Goal: Information Seeking & Learning: Learn about a topic

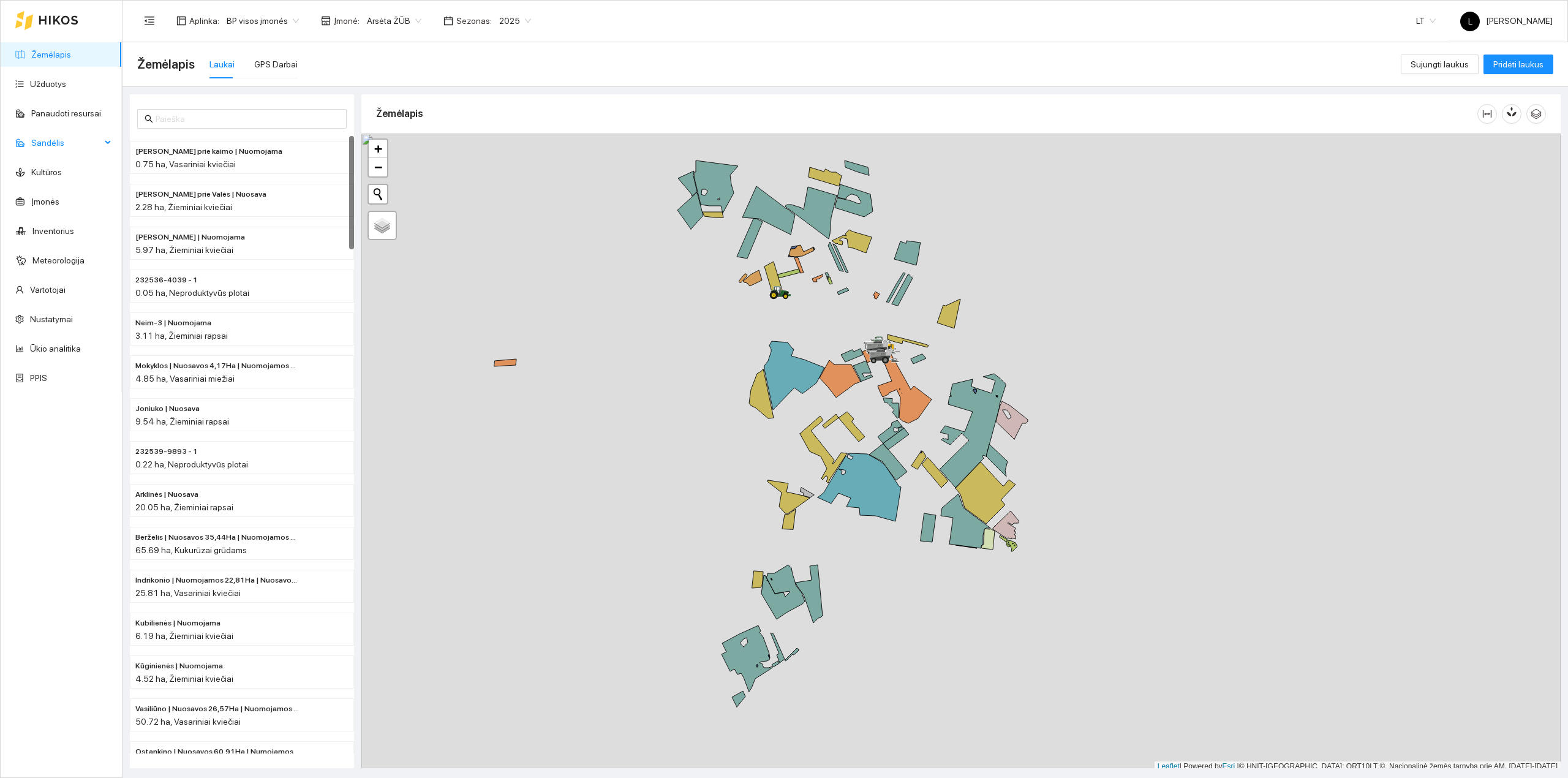
click at [74, 142] on span "Sandėlis" at bounding box center [66, 142] width 70 height 24
click at [46, 207] on link "Trąšos" at bounding box center [43, 202] width 25 height 10
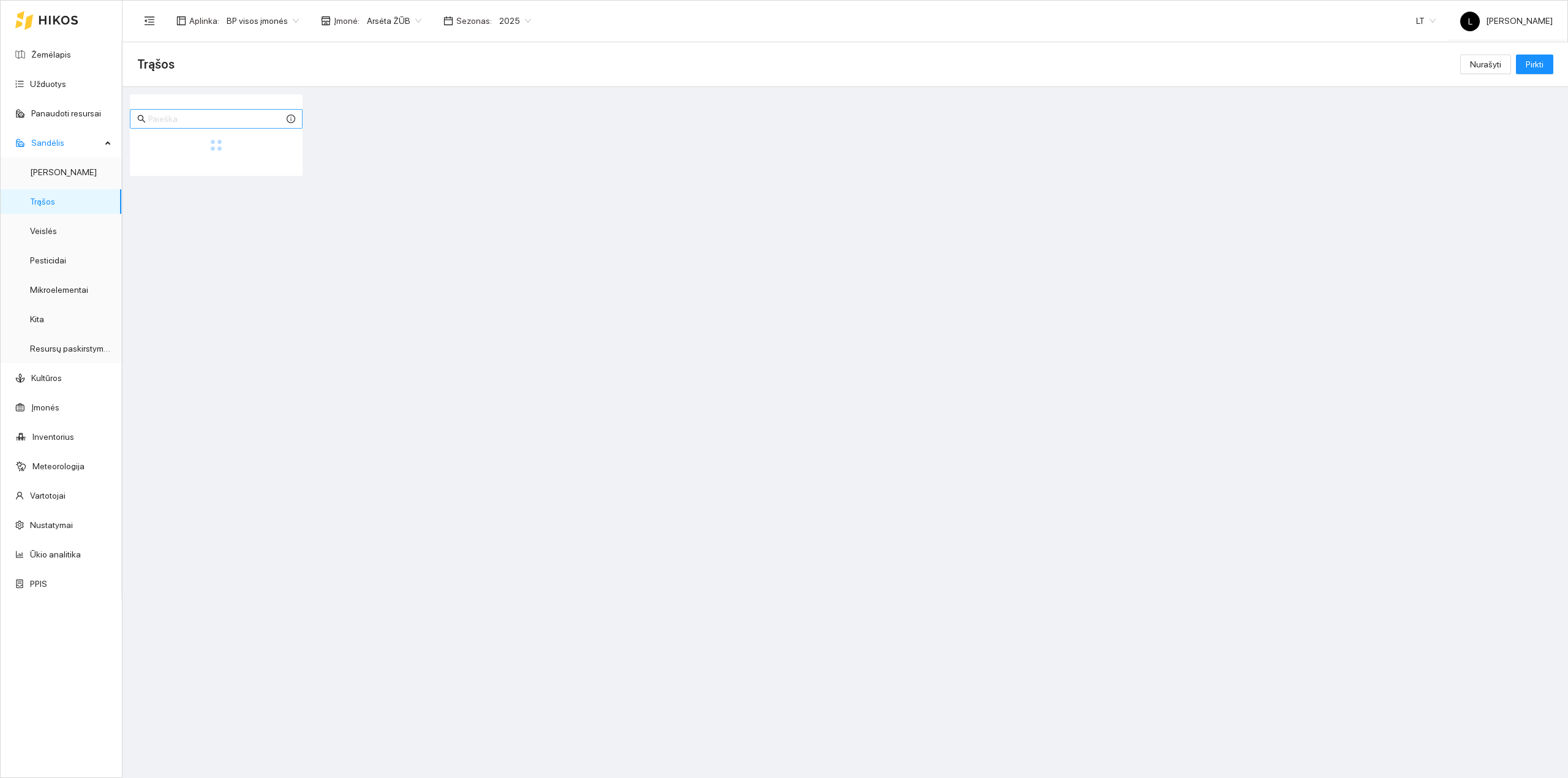
click at [205, 121] on input "text" at bounding box center [216, 119] width 136 height 14
type input "map"
click at [213, 150] on div "Azotinės trąšos" at bounding box center [178, 157] width 86 height 14
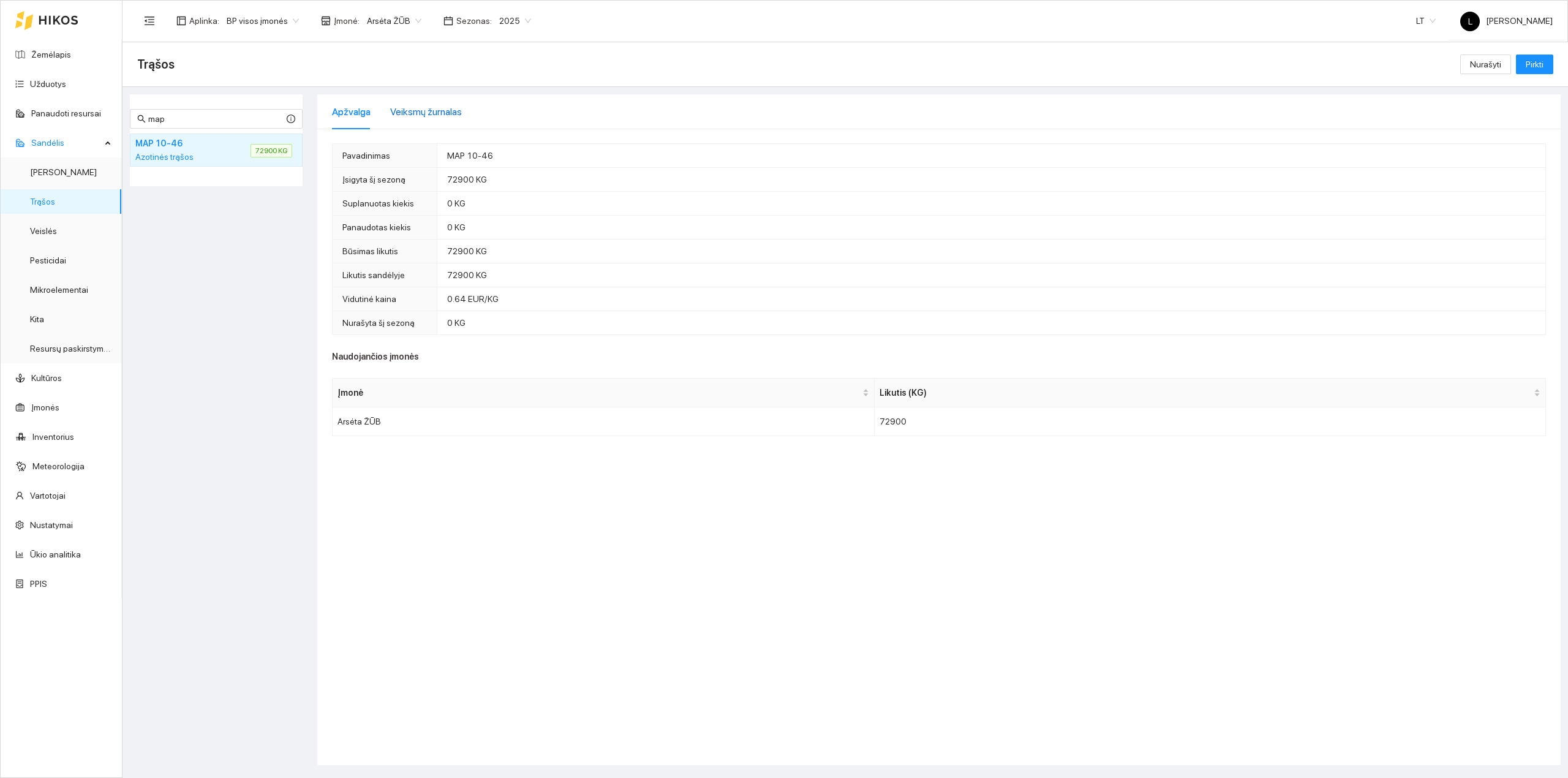
click at [417, 108] on div "Veiksmų žurnalas" at bounding box center [426, 112] width 72 height 16
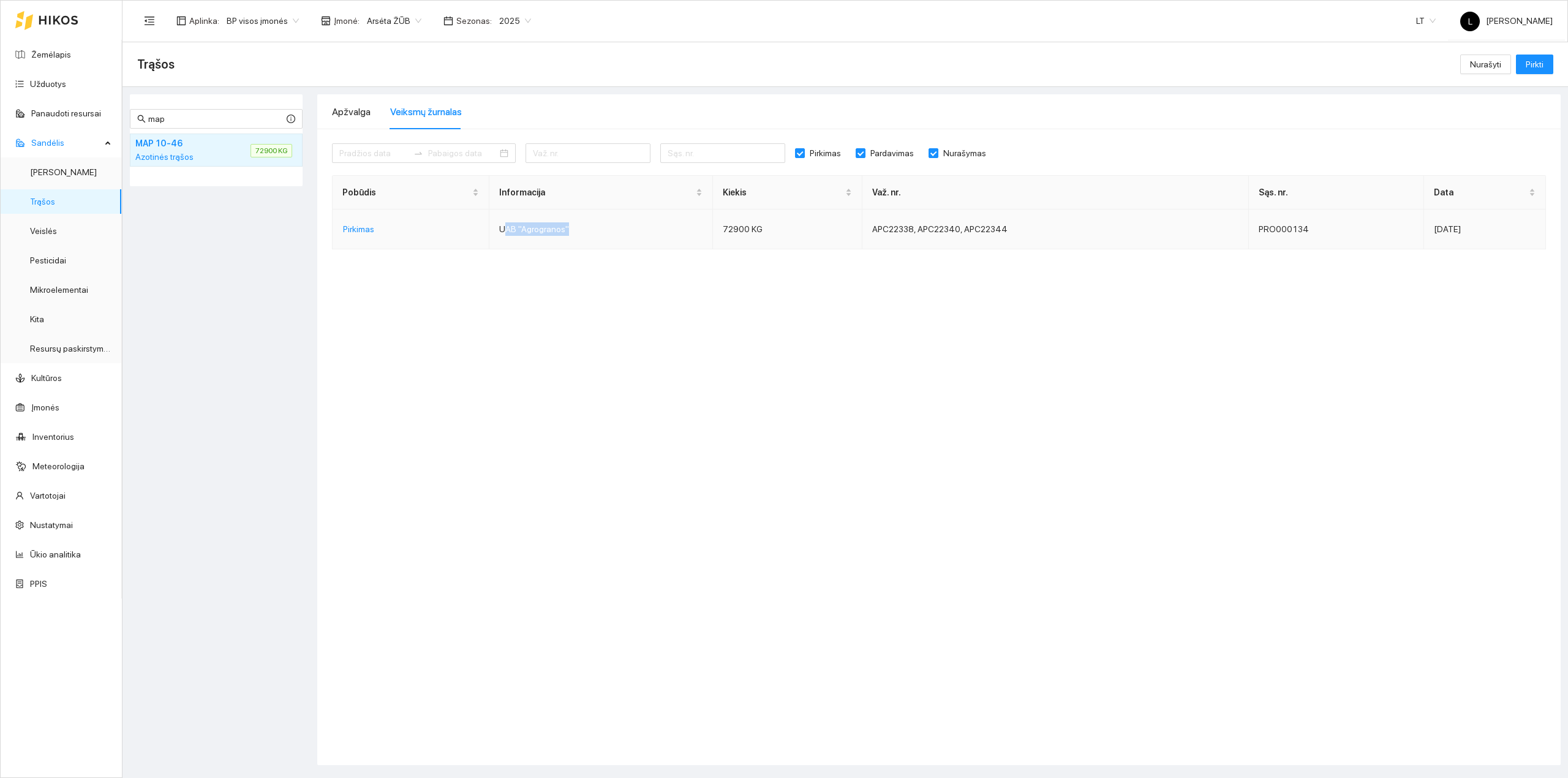
drag, startPoint x: 562, startPoint y: 232, endPoint x: 500, endPoint y: 234, distance: 62.0
click at [500, 234] on td "UAB "Agrogranos"" at bounding box center [600, 229] width 223 height 40
click at [59, 50] on link "Žemėlapis" at bounding box center [51, 55] width 40 height 10
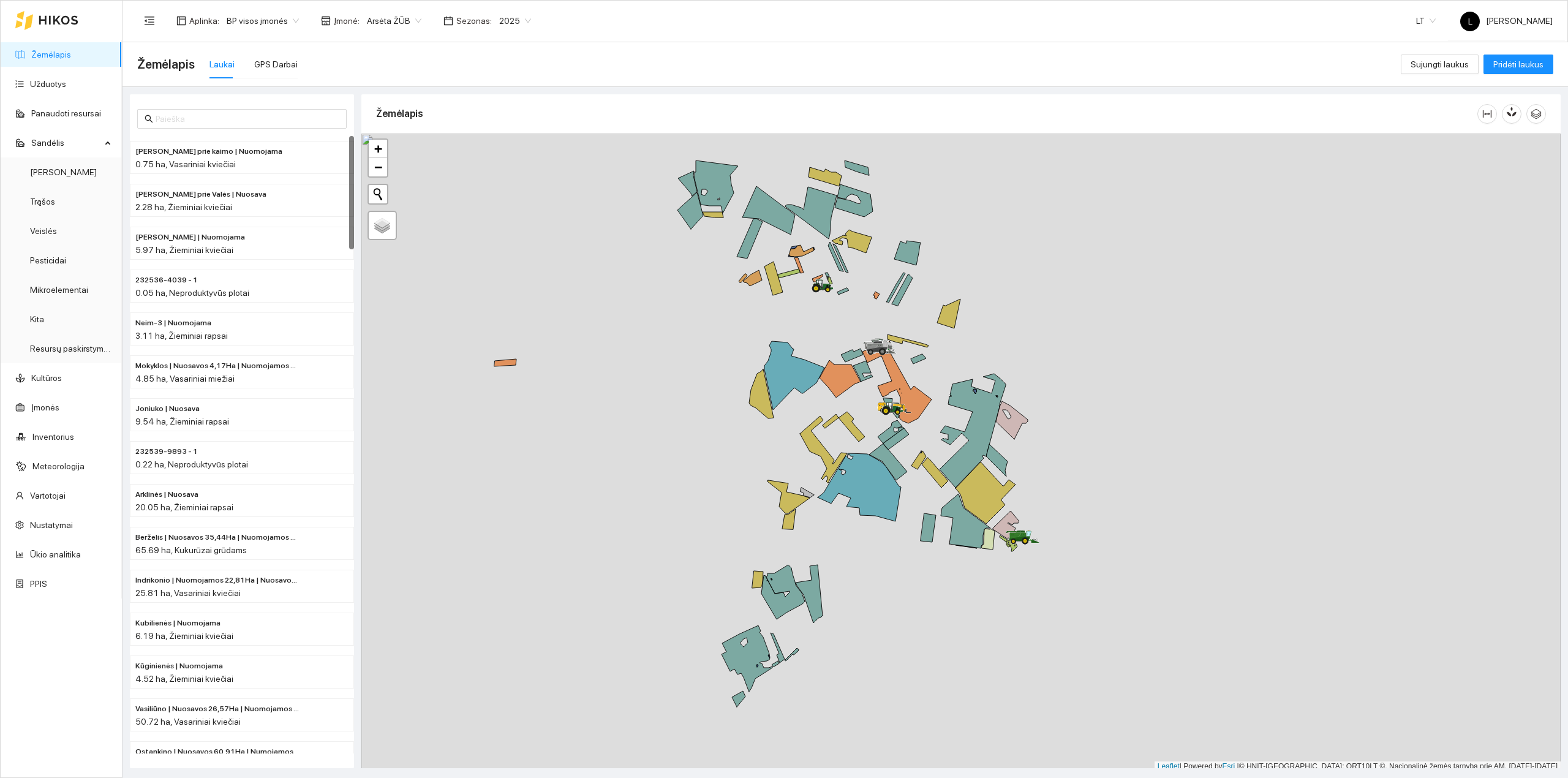
click at [1511, 126] on div at bounding box center [1511, 114] width 68 height 39
click at [474, 13] on div "Sezonas : 2025" at bounding box center [486, 20] width 102 height 19
click at [492, 22] on div "2025" at bounding box center [516, 20] width 47 height 19
drag, startPoint x: 504, startPoint y: 156, endPoint x: 533, endPoint y: 165, distance: 30.4
click at [504, 157] on div "2026" at bounding box center [505, 163] width 32 height 14
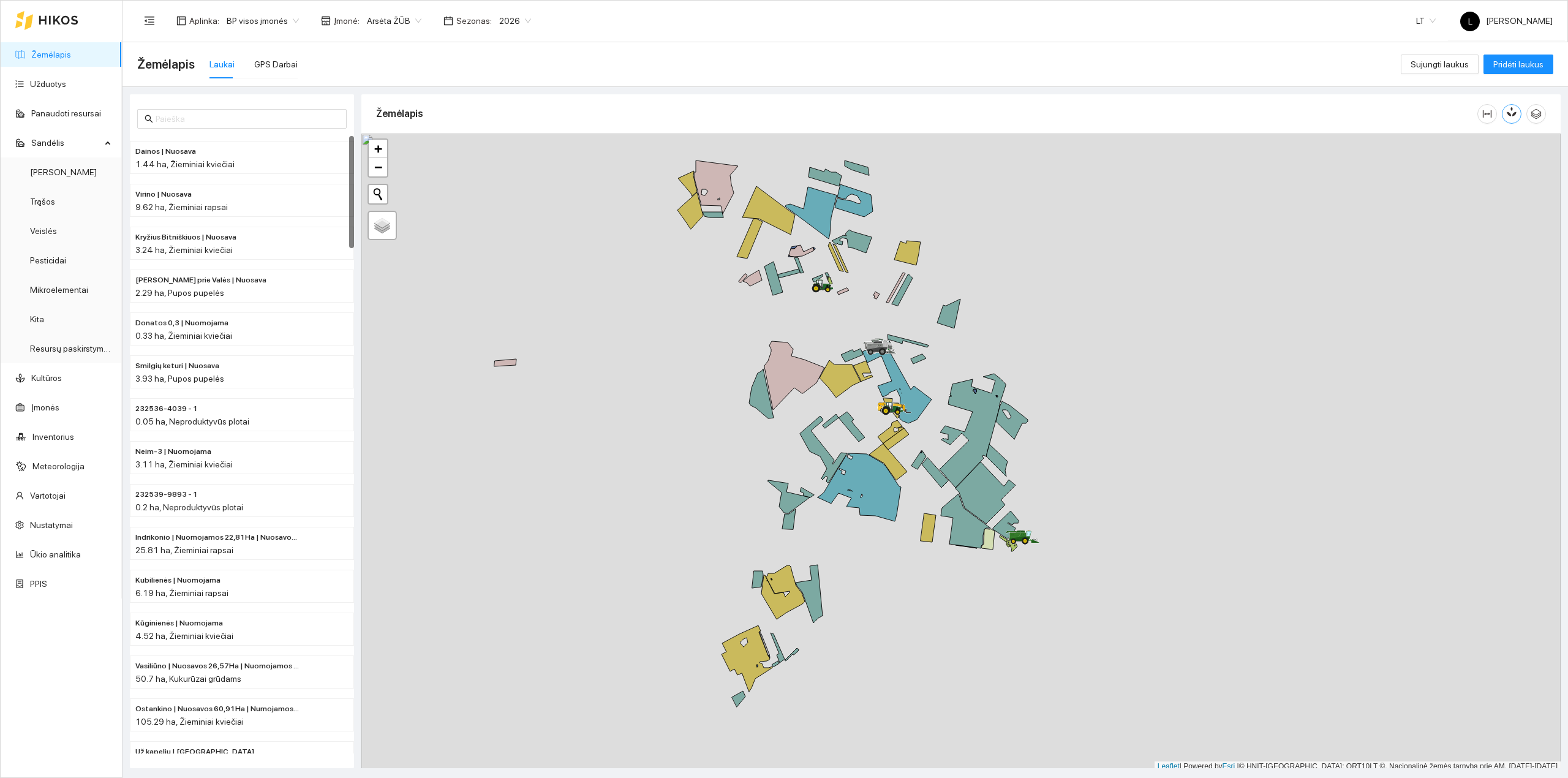
click at [1508, 113] on icon "button" at bounding box center [1509, 113] width 5 height 5
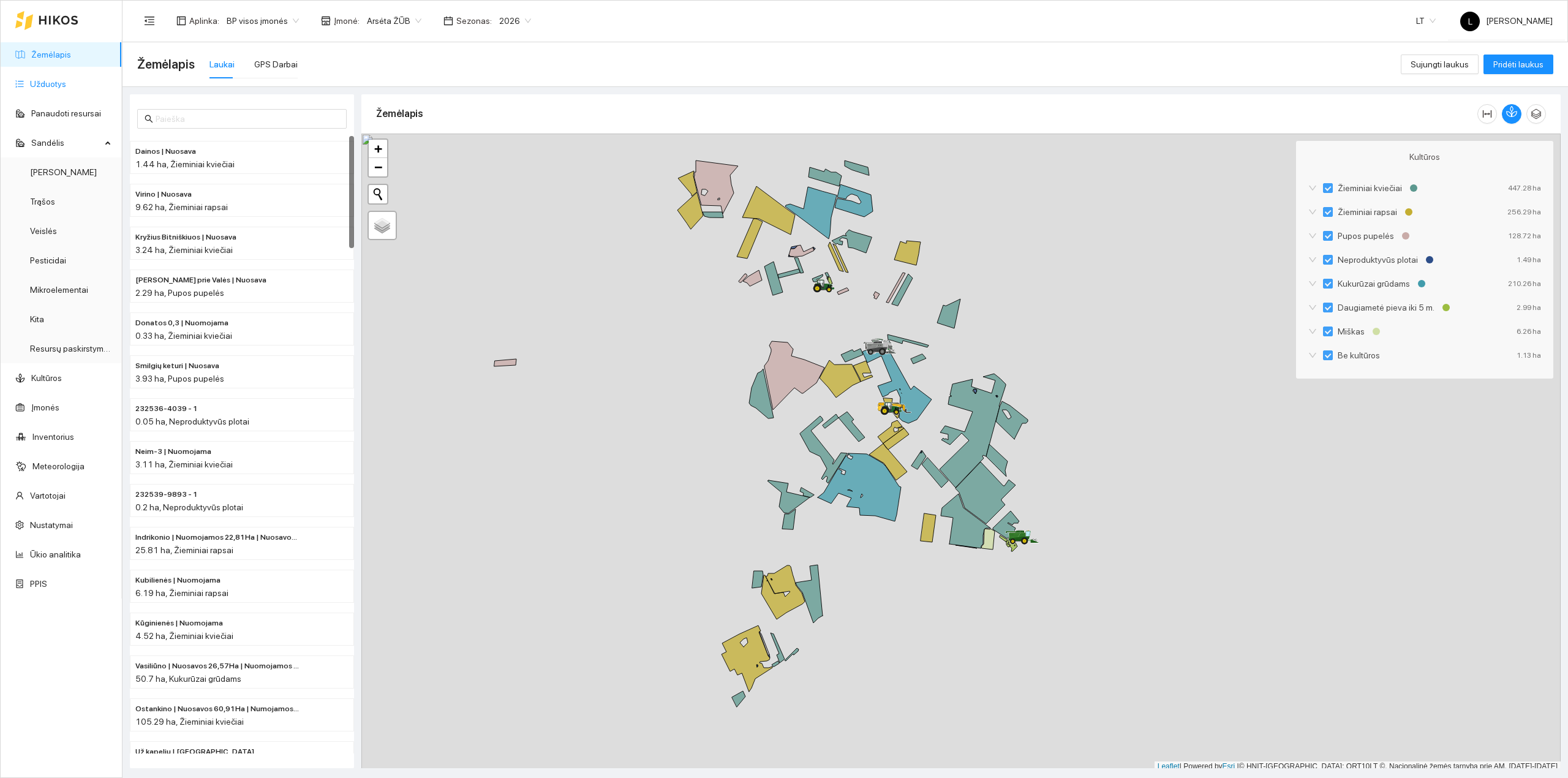
click at [48, 85] on link "Užduotys" at bounding box center [48, 84] width 36 height 10
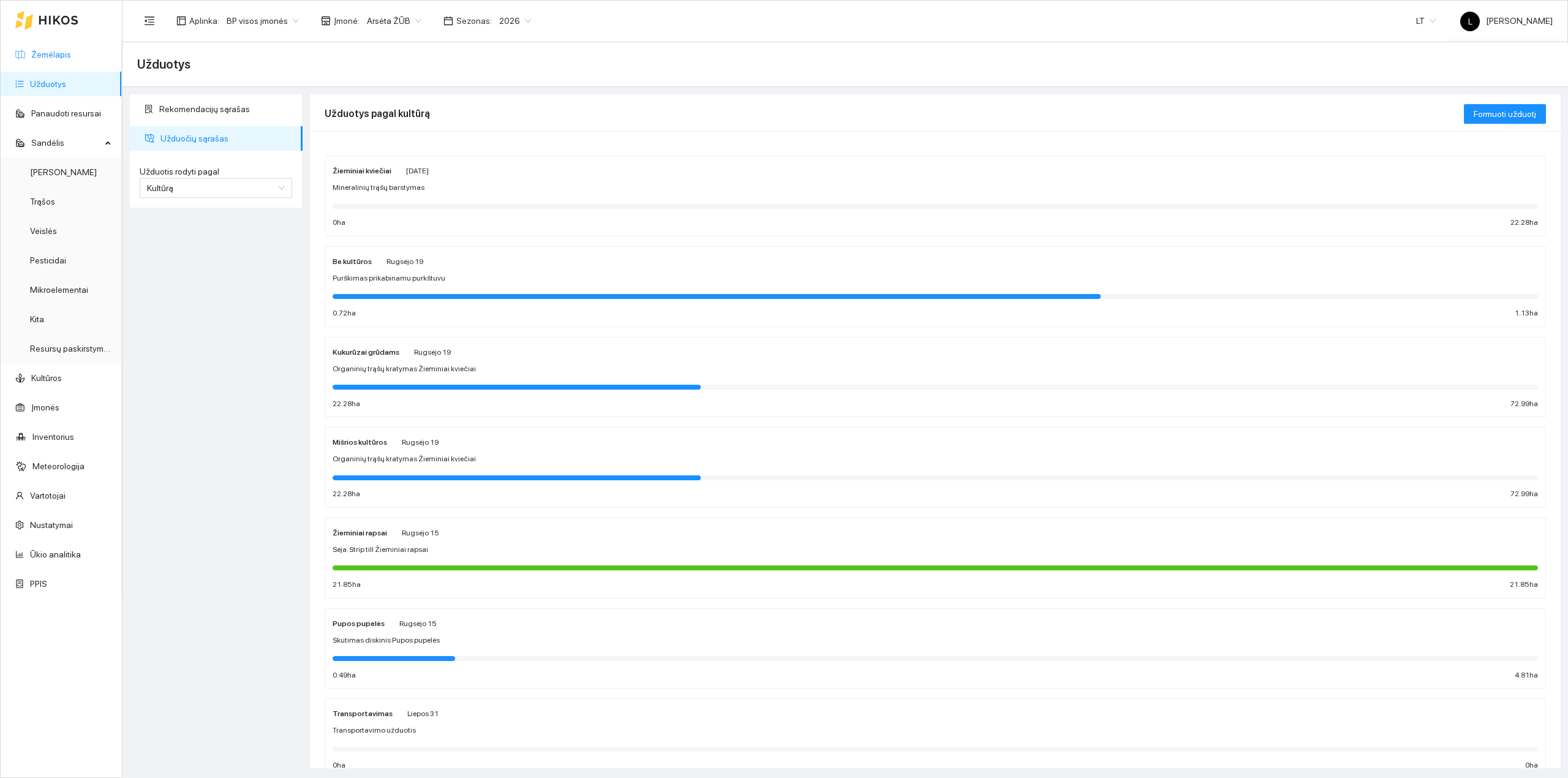
click at [62, 57] on link "Žemėlapis" at bounding box center [51, 55] width 40 height 10
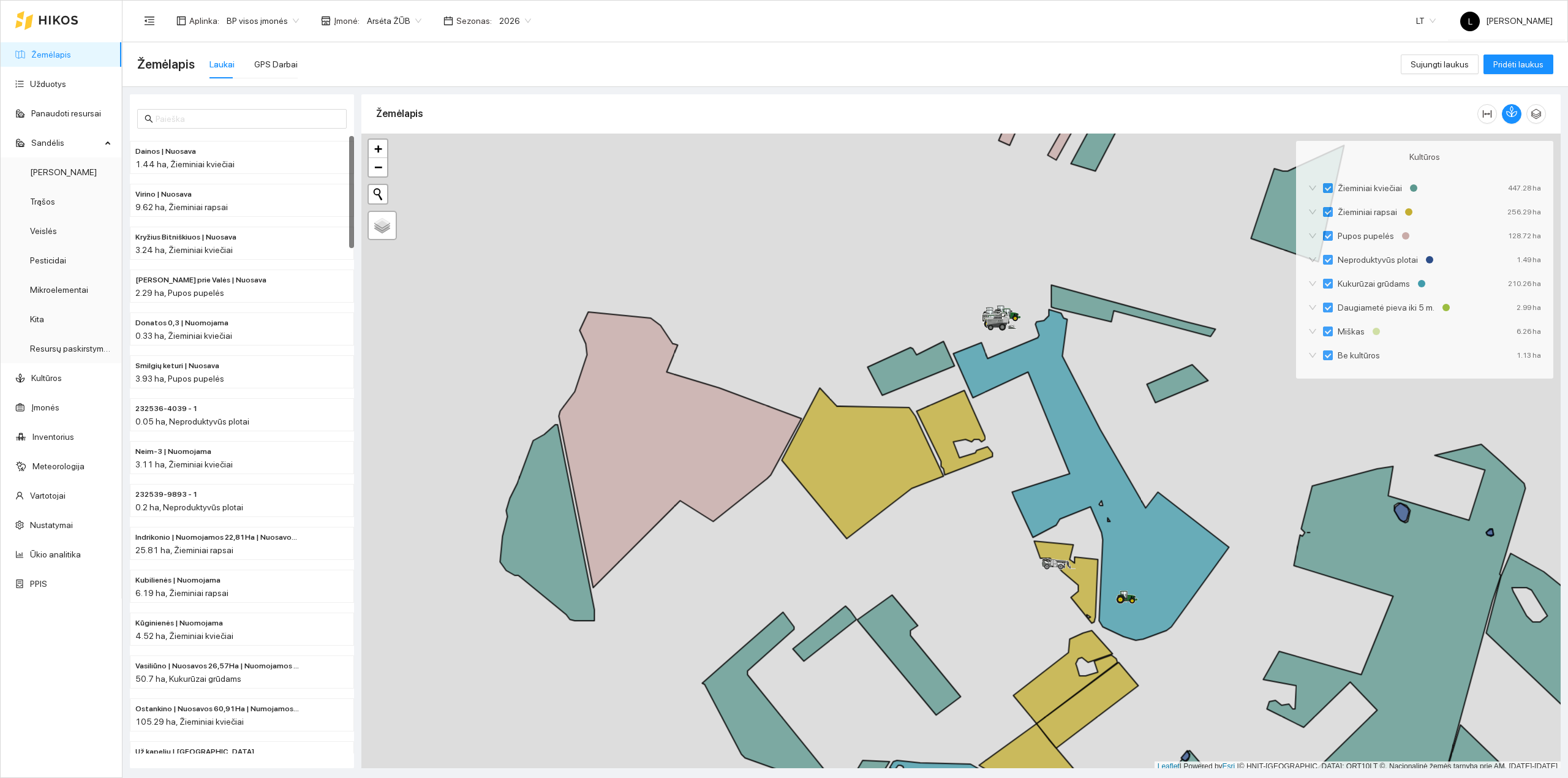
scroll to position [3, 0]
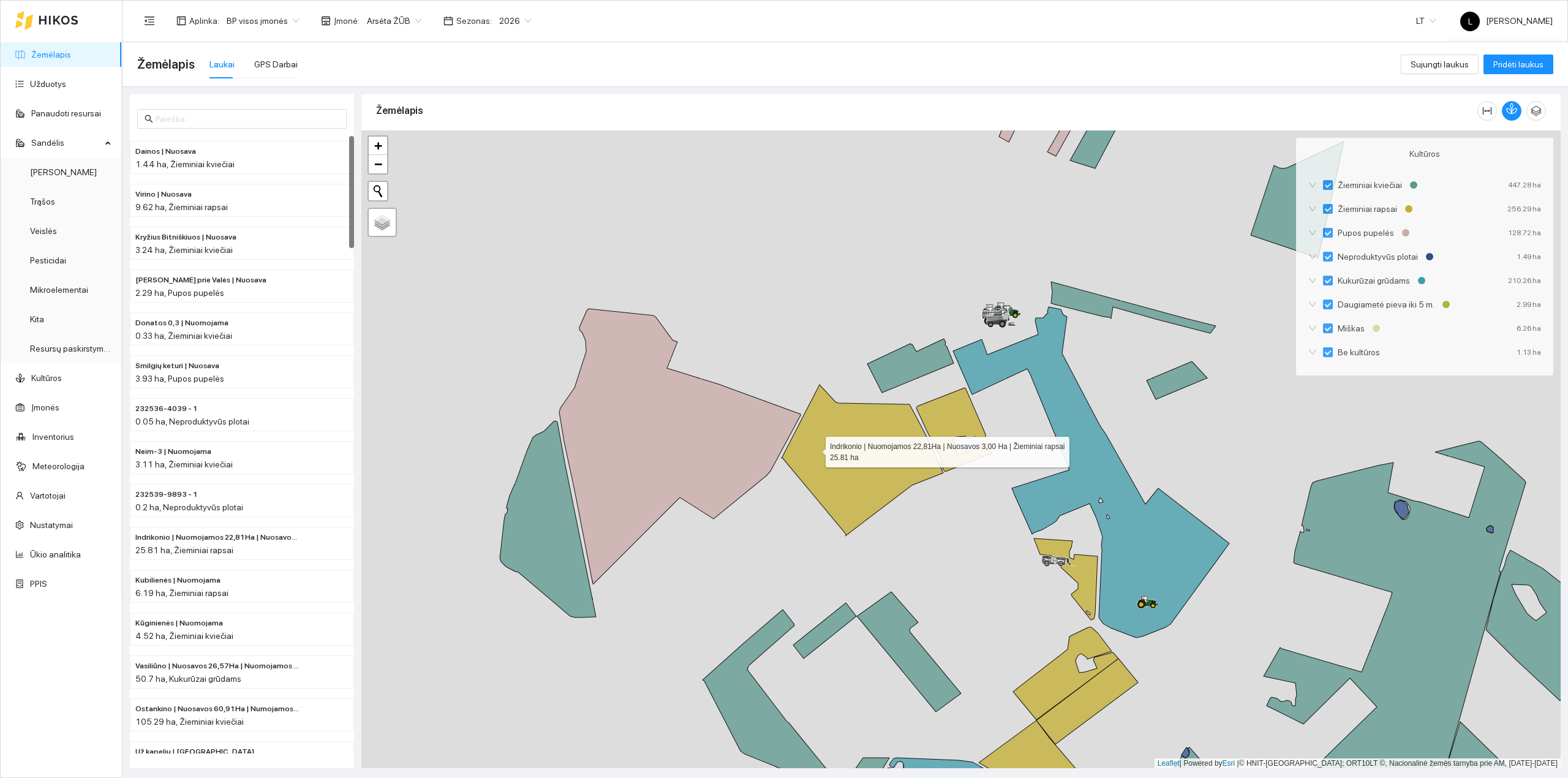
drag, startPoint x: 792, startPoint y: 330, endPoint x: 815, endPoint y: 449, distance: 121.2
click at [815, 449] on div at bounding box center [961, 449] width 1200 height 639
drag, startPoint x: 745, startPoint y: 235, endPoint x: 826, endPoint y: 566, distance: 340.8
click at [826, 566] on div at bounding box center [961, 449] width 1200 height 639
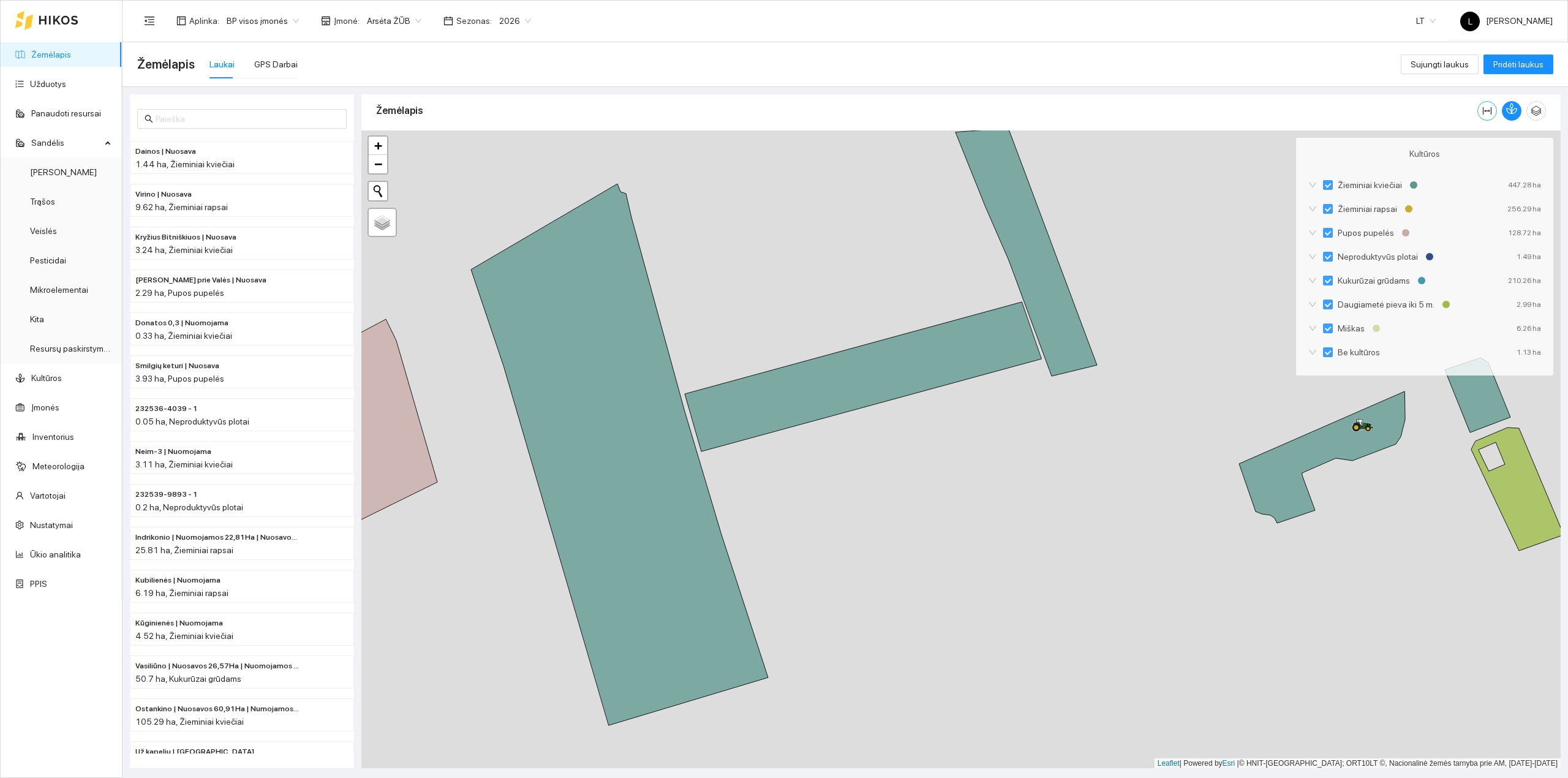
click at [1488, 106] on icon "column-width" at bounding box center [1487, 111] width 10 height 10
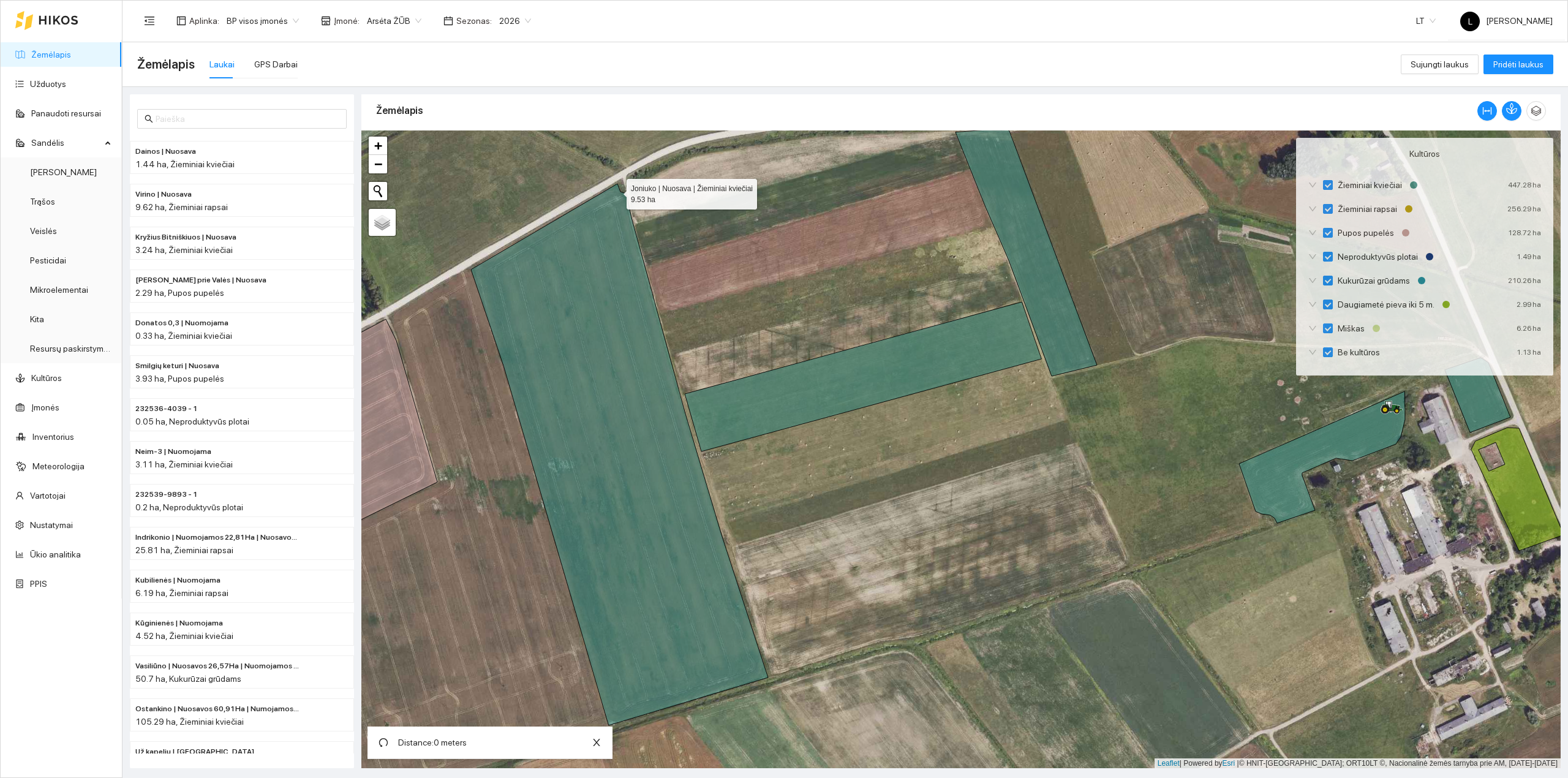
click at [616, 192] on icon at bounding box center [619, 455] width 297 height 542
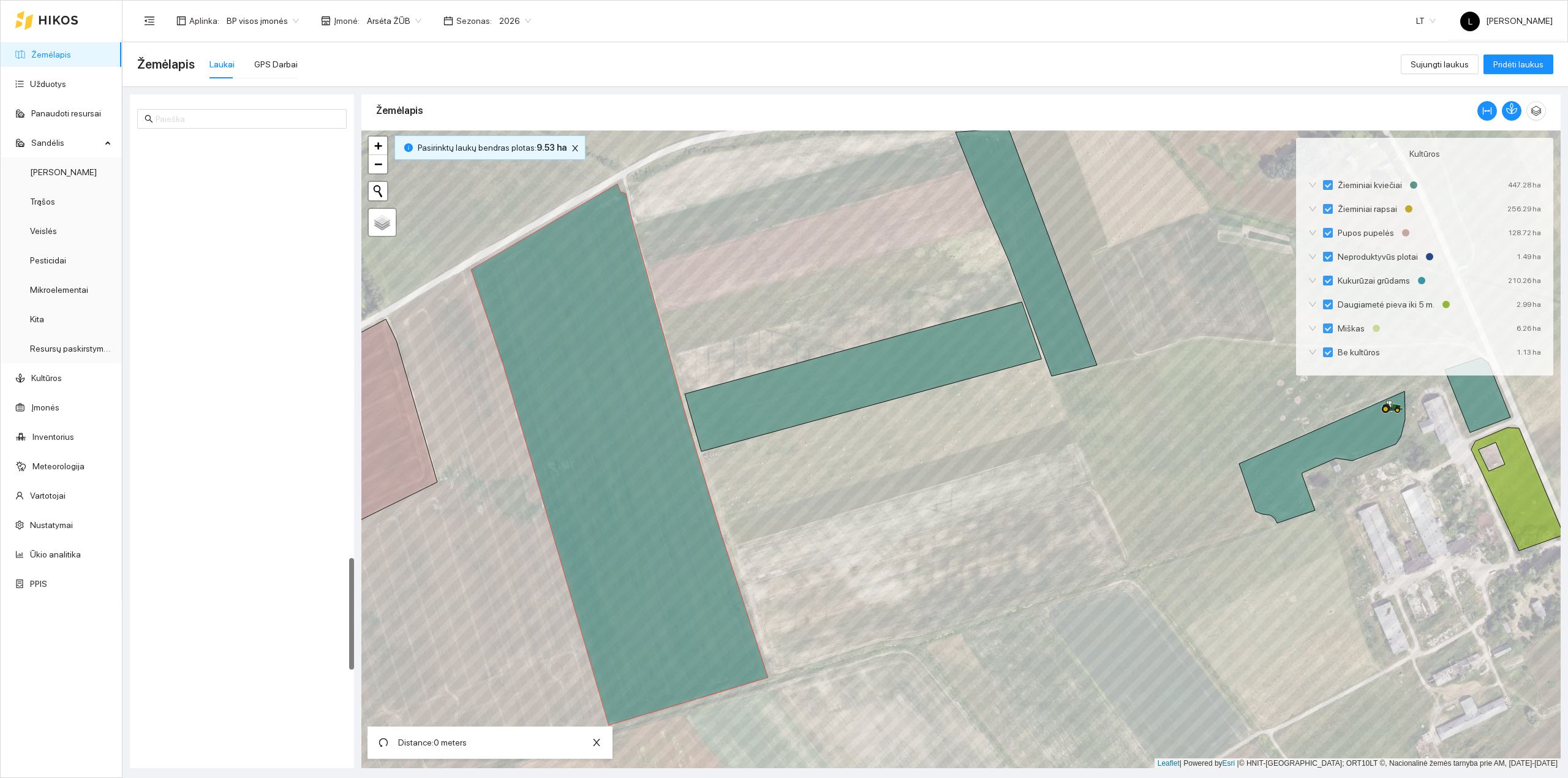
scroll to position [2321, 0]
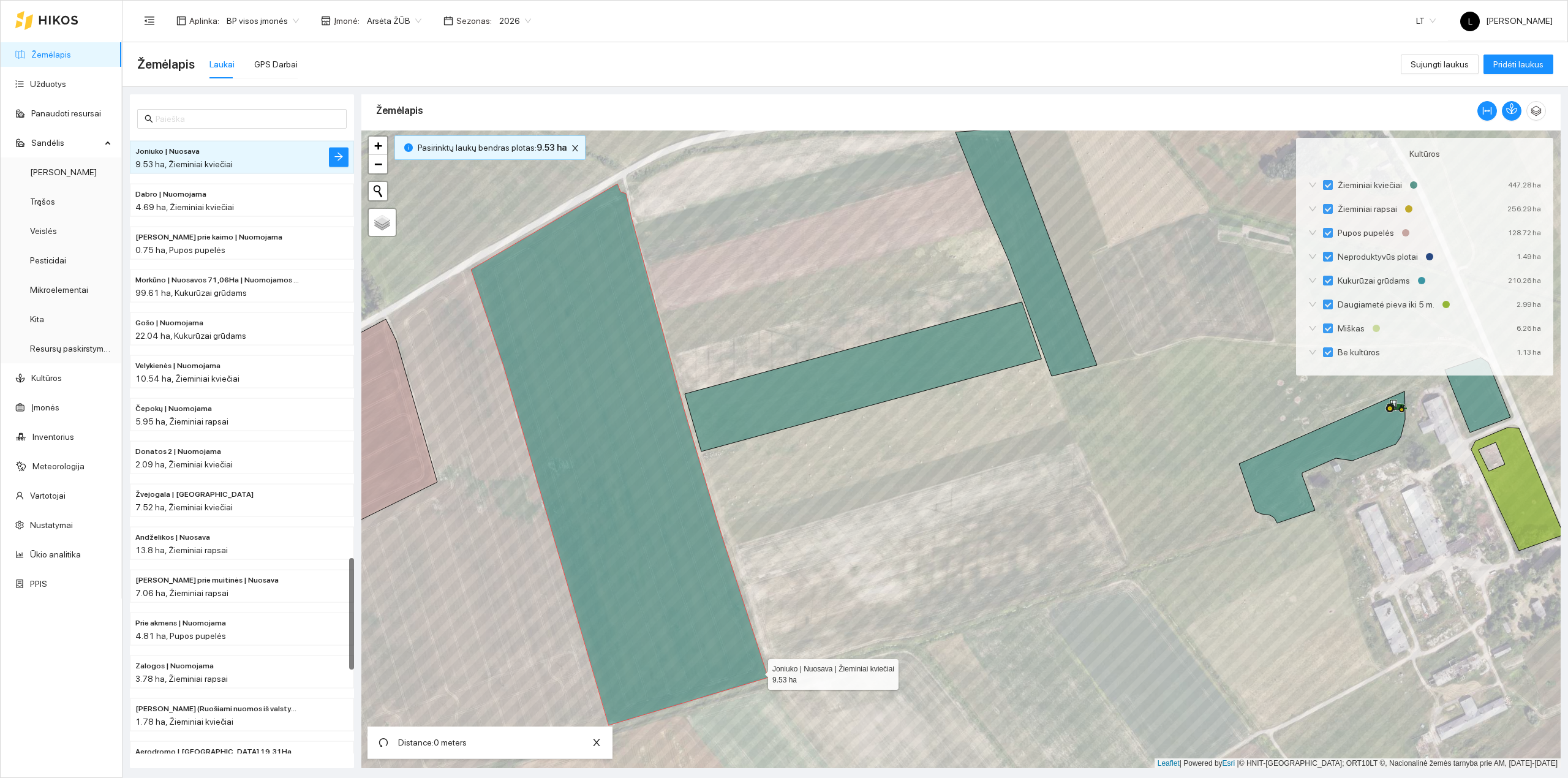
click at [757, 672] on icon at bounding box center [619, 455] width 297 height 542
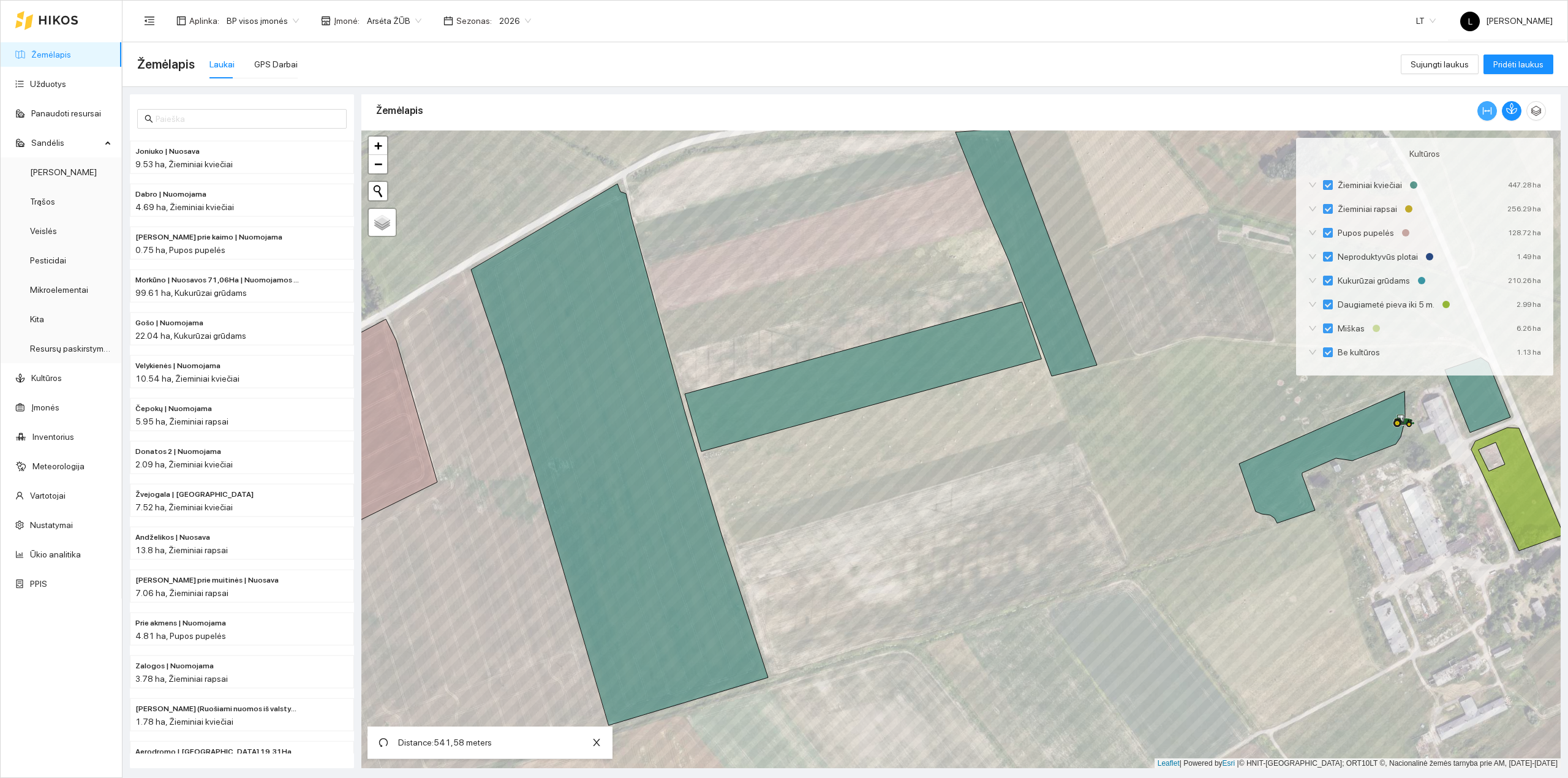
click at [1484, 110] on icon "column-width" at bounding box center [1487, 111] width 10 height 10
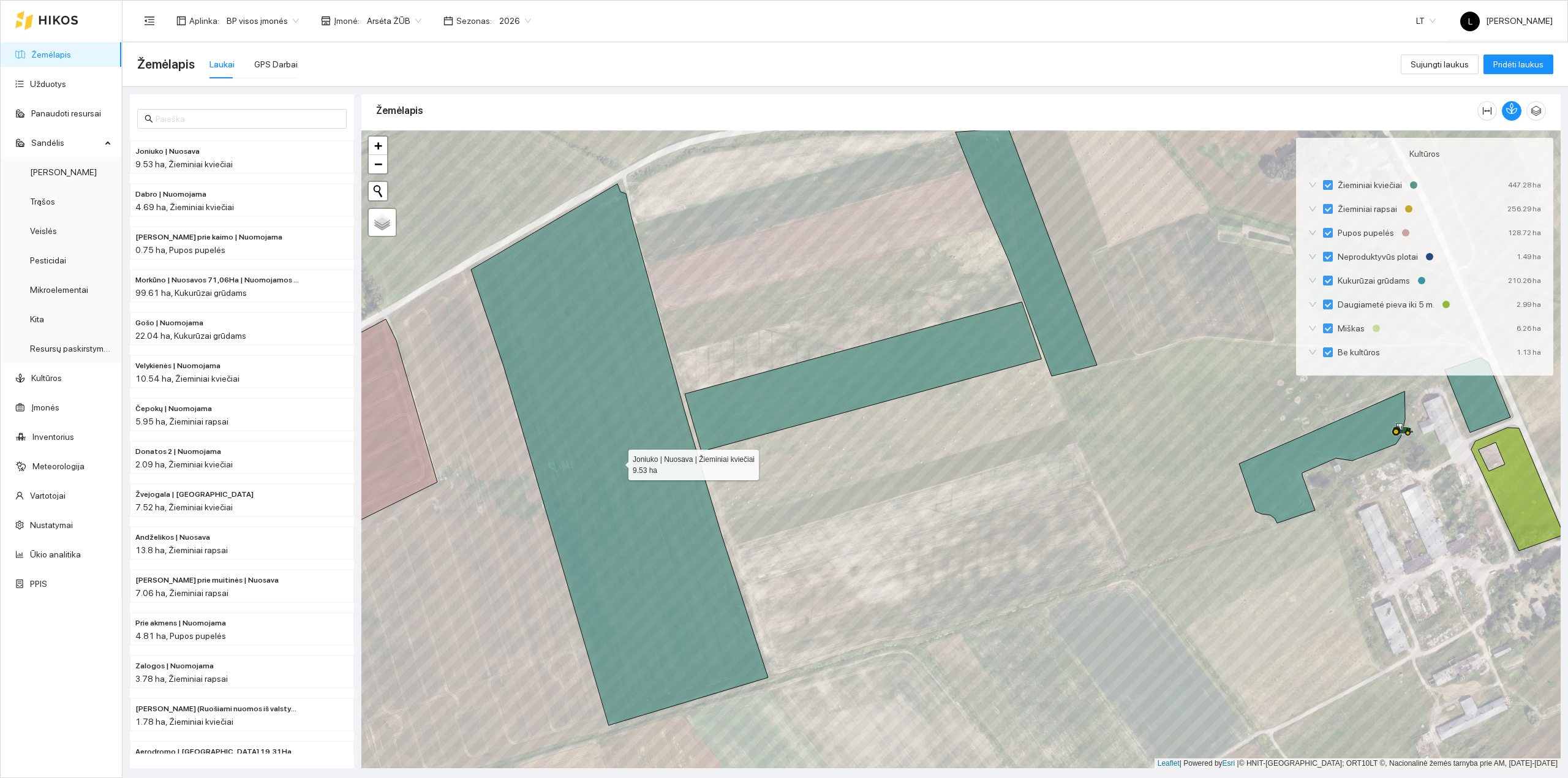
click at [477, 270] on icon at bounding box center [619, 455] width 297 height 542
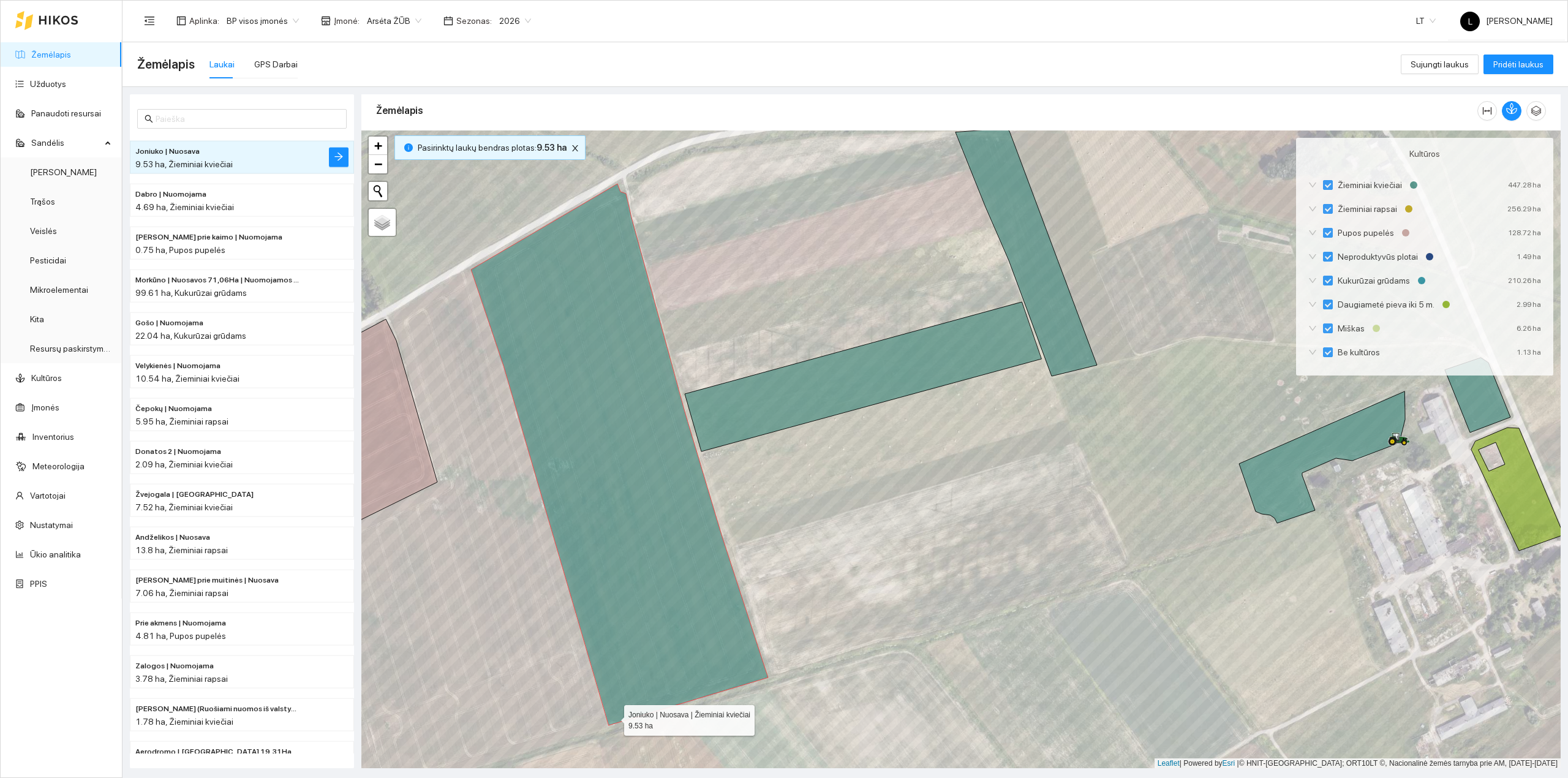
click at [613, 719] on icon at bounding box center [619, 455] width 297 height 542
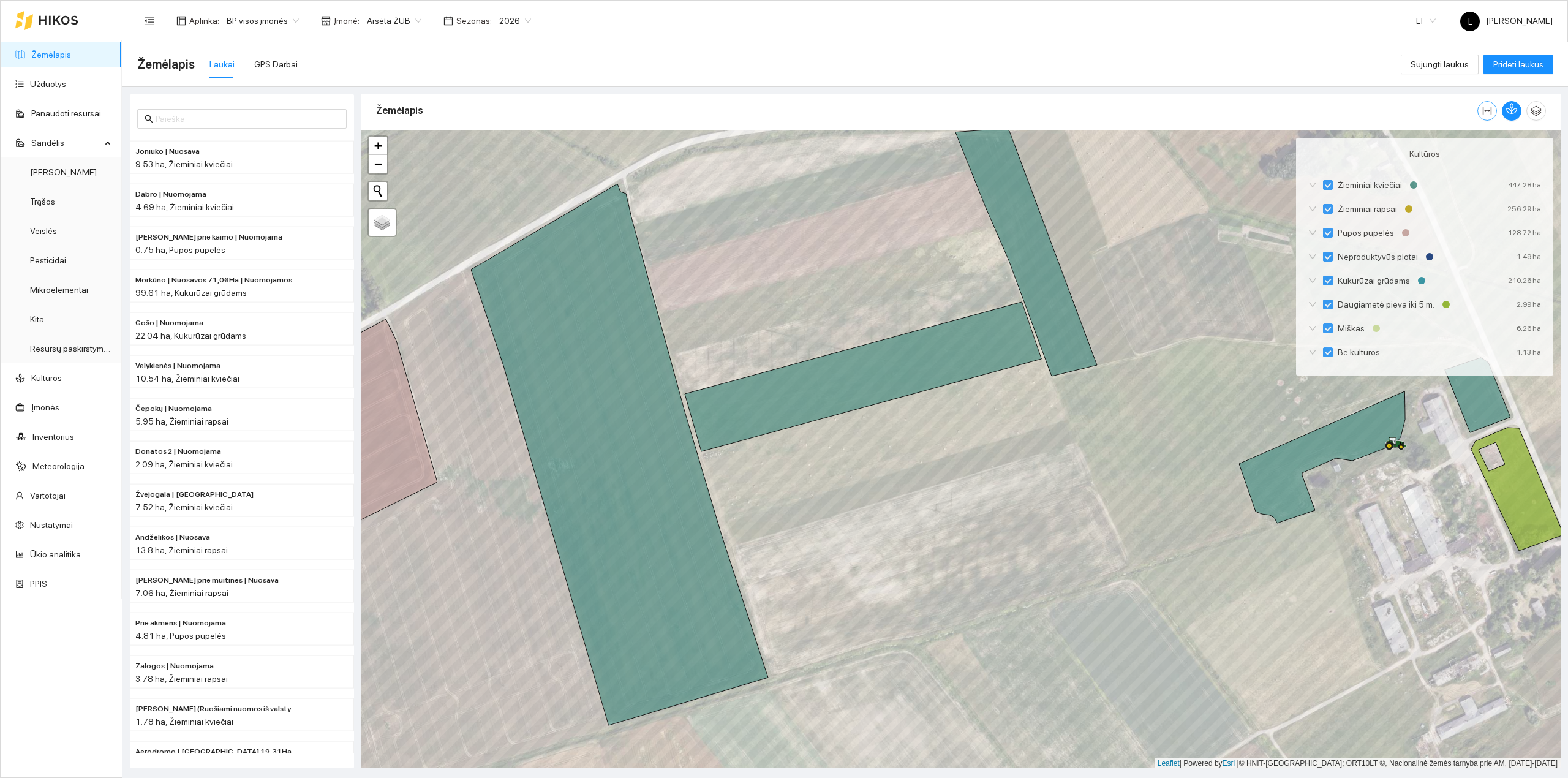
click at [1478, 108] on button "button" at bounding box center [1487, 111] width 19 height 19
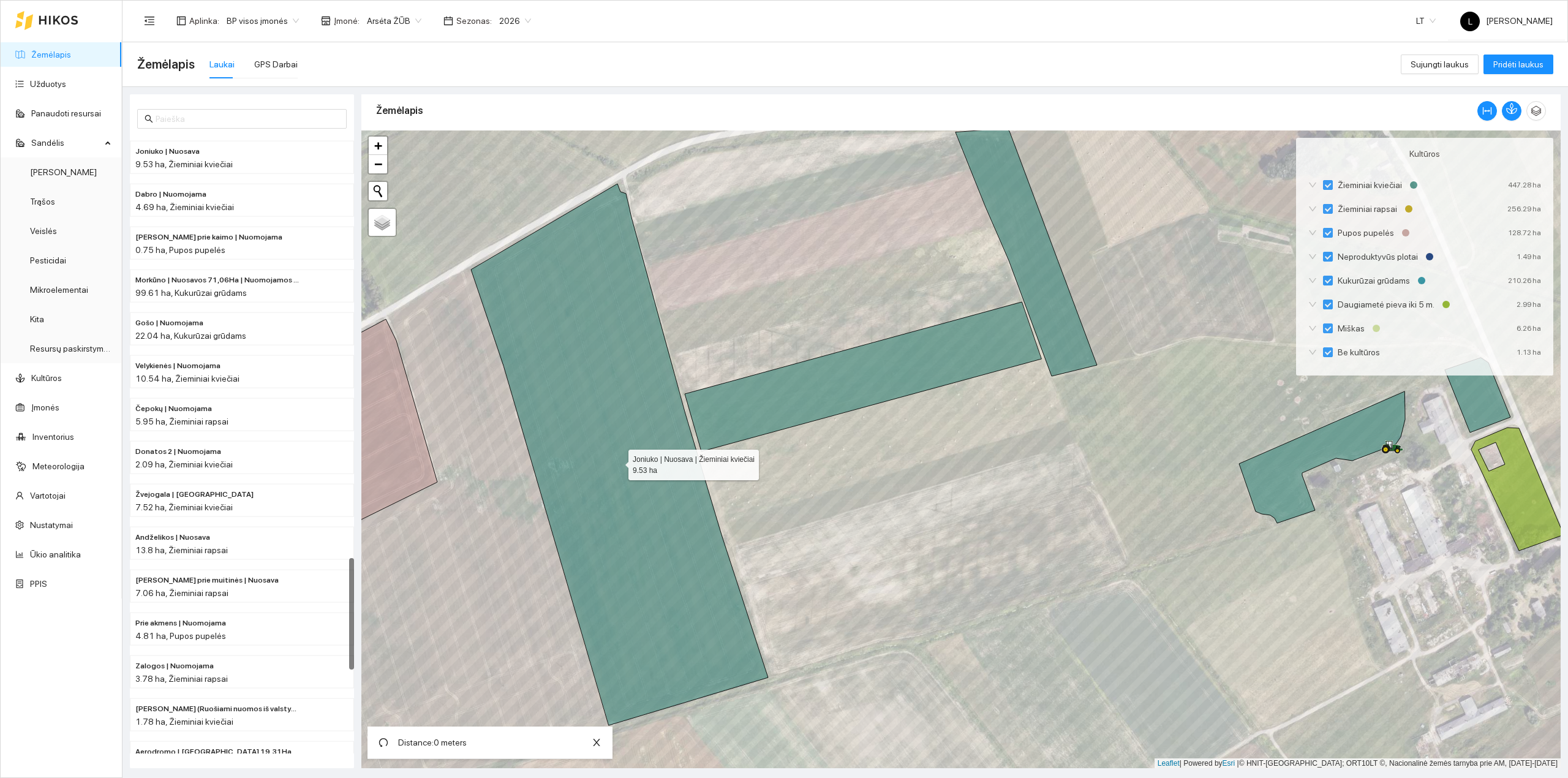
click at [478, 270] on icon at bounding box center [619, 455] width 297 height 542
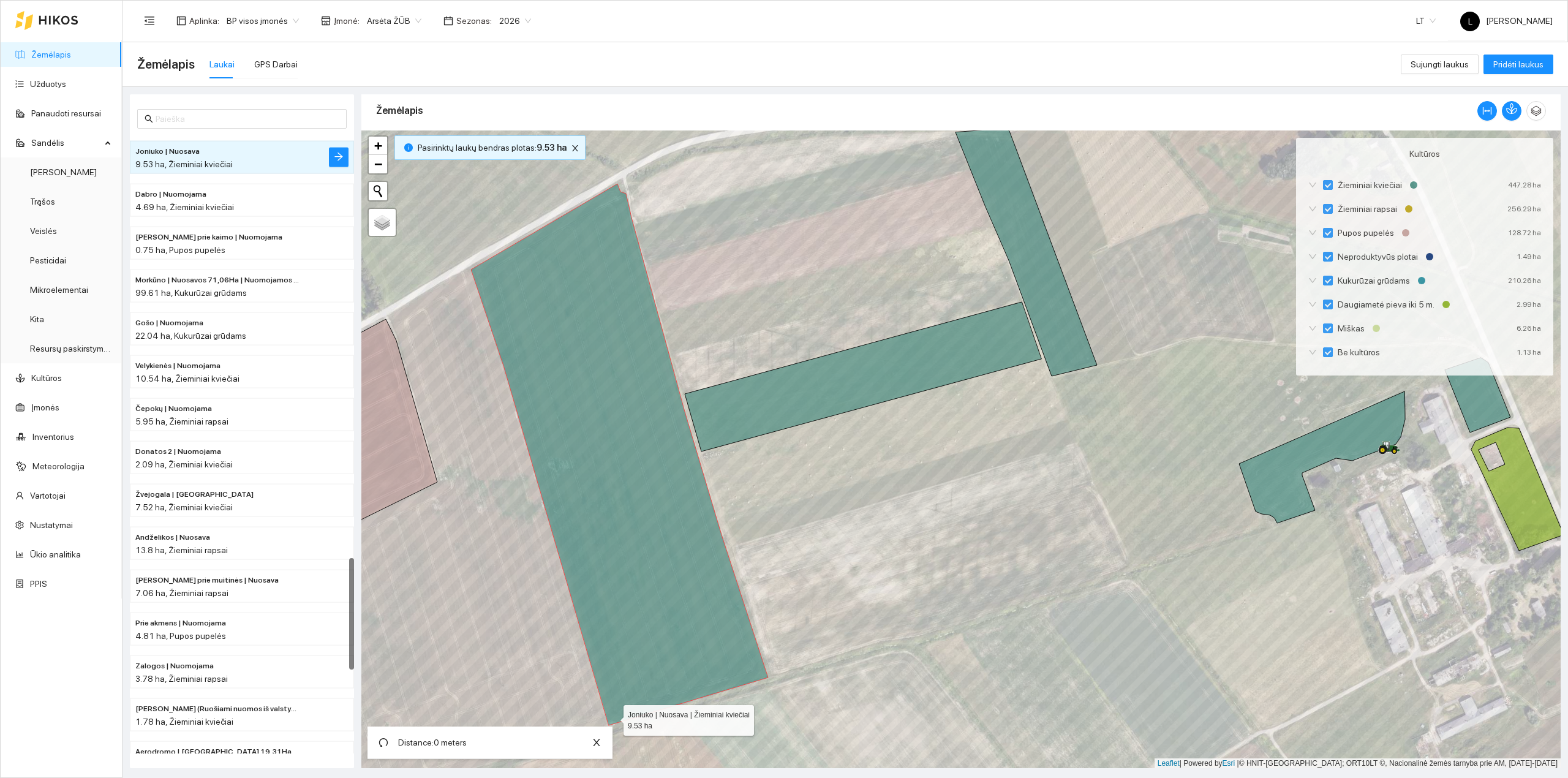
click at [613, 719] on icon at bounding box center [619, 455] width 297 height 542
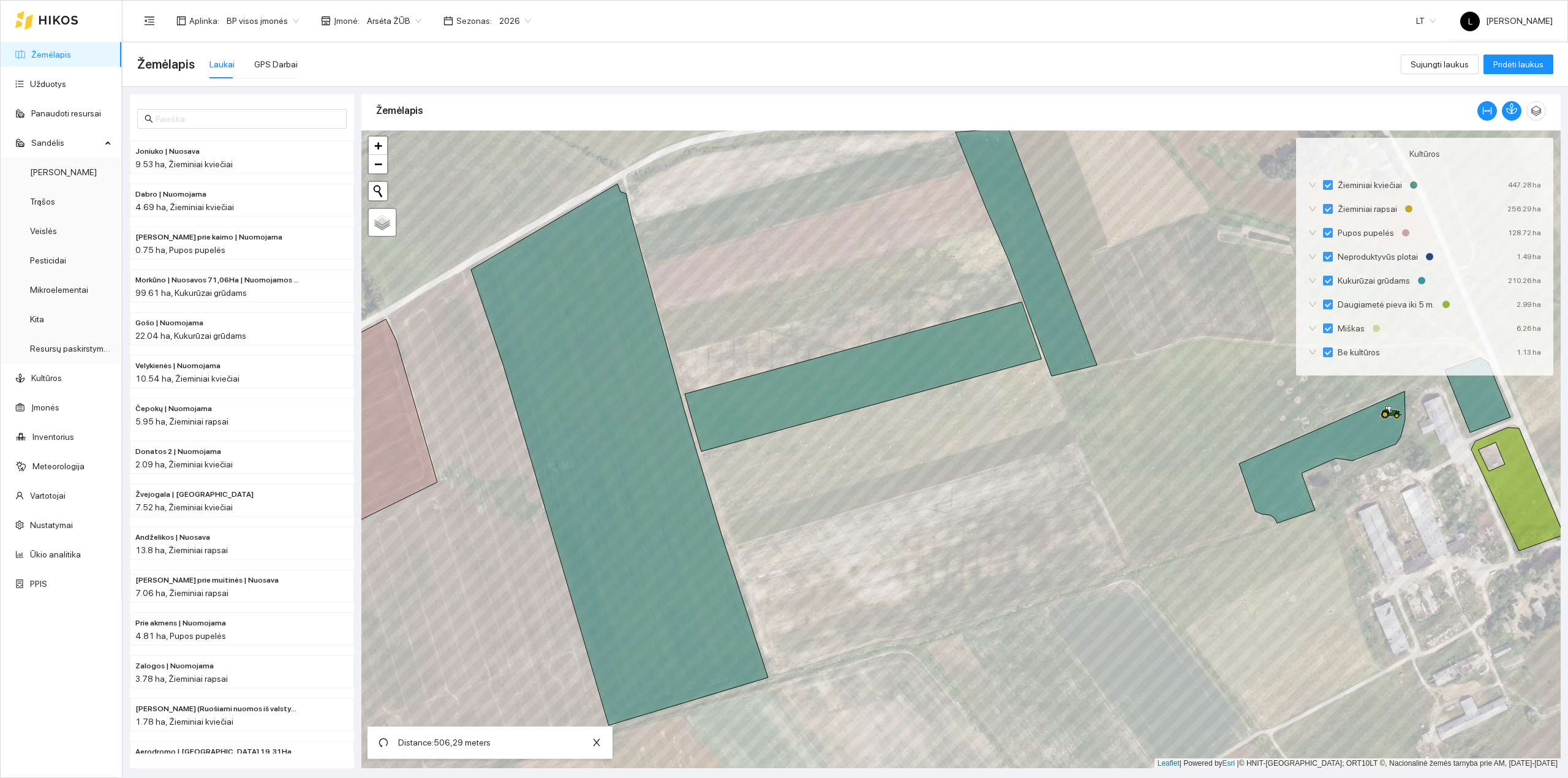
click at [19, 38] on div at bounding box center [47, 20] width 63 height 39
